Goal: Task Accomplishment & Management: Manage account settings

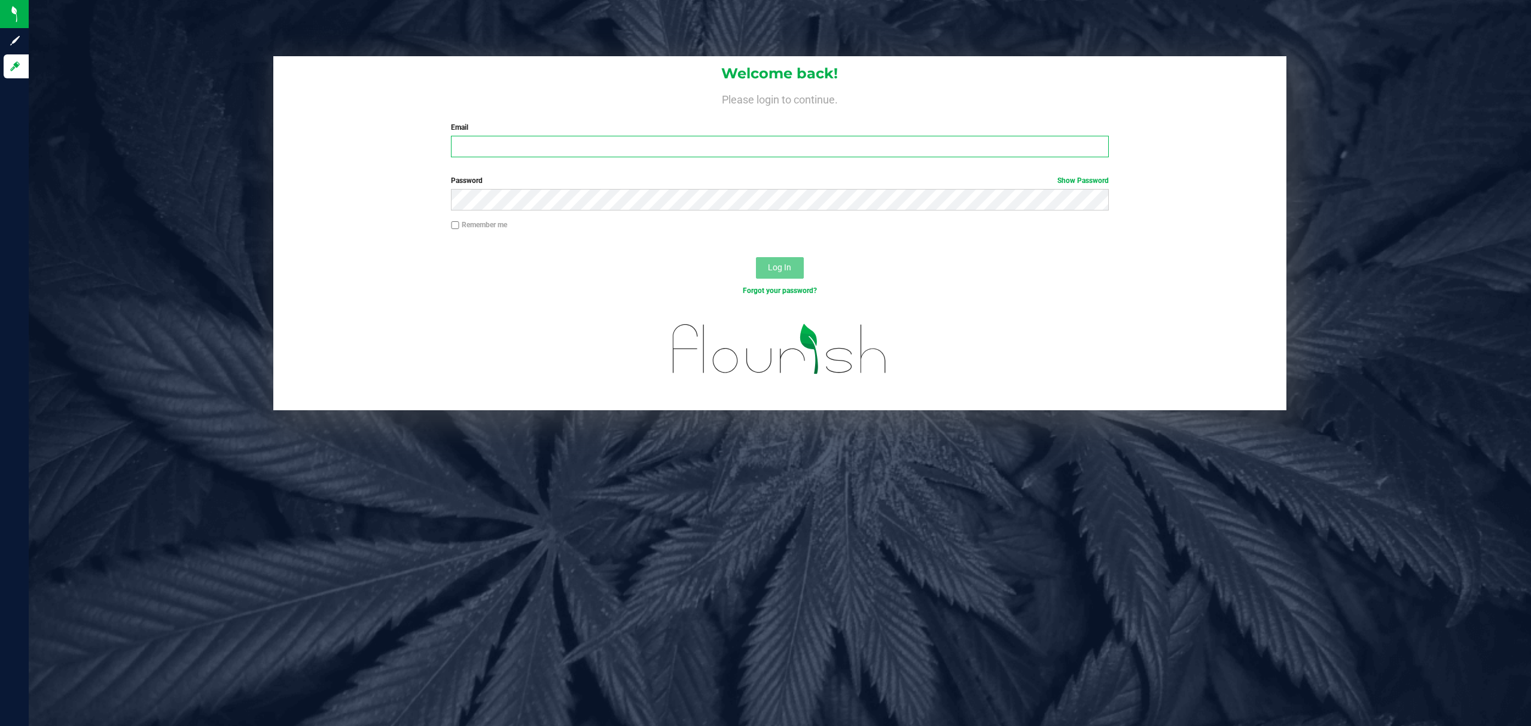
click at [685, 149] on input "Email" at bounding box center [780, 147] width 658 height 22
type input "[EMAIL_ADDRESS][DOMAIN_NAME]"
click at [756, 257] on button "Log In" at bounding box center [780, 268] width 48 height 22
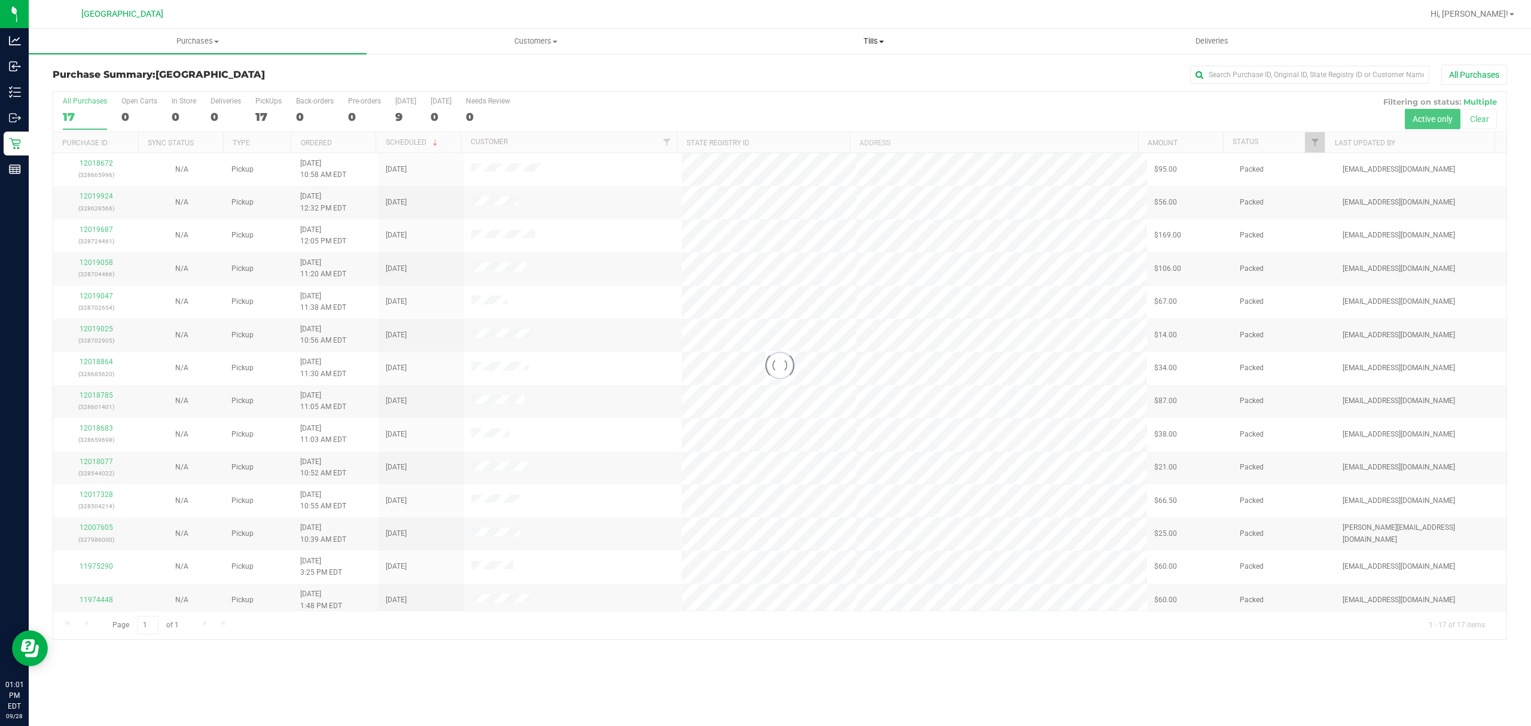
click at [870, 39] on span "Tills" at bounding box center [873, 41] width 337 height 11
click at [867, 66] on li "Manage tills" at bounding box center [873, 72] width 338 height 14
